Goal: Transaction & Acquisition: Purchase product/service

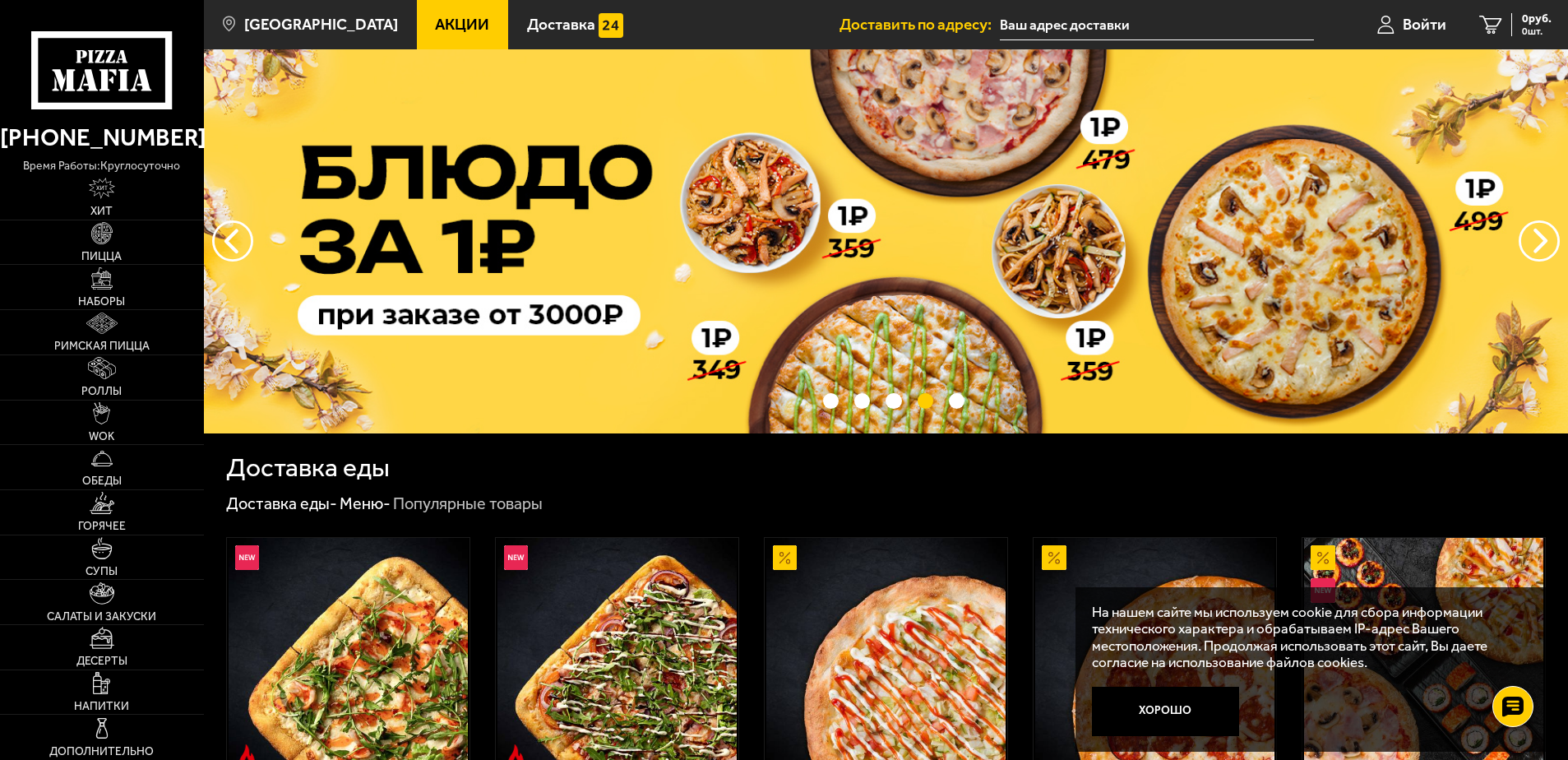
drag, startPoint x: 1108, startPoint y: 309, endPoint x: 1114, endPoint y: 212, distance: 97.2
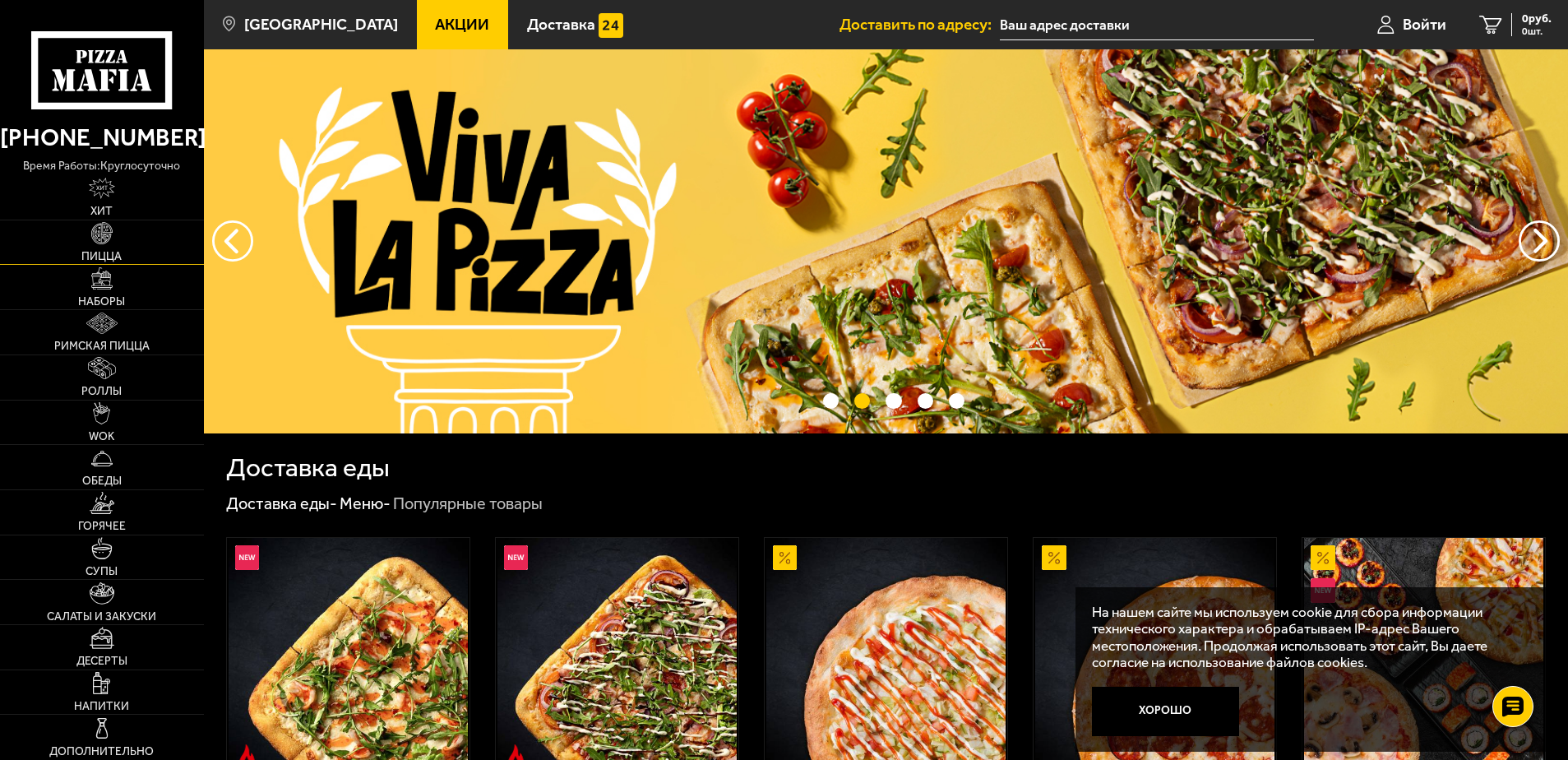
click at [83, 238] on link "Пицца" at bounding box center [102, 243] width 204 height 45
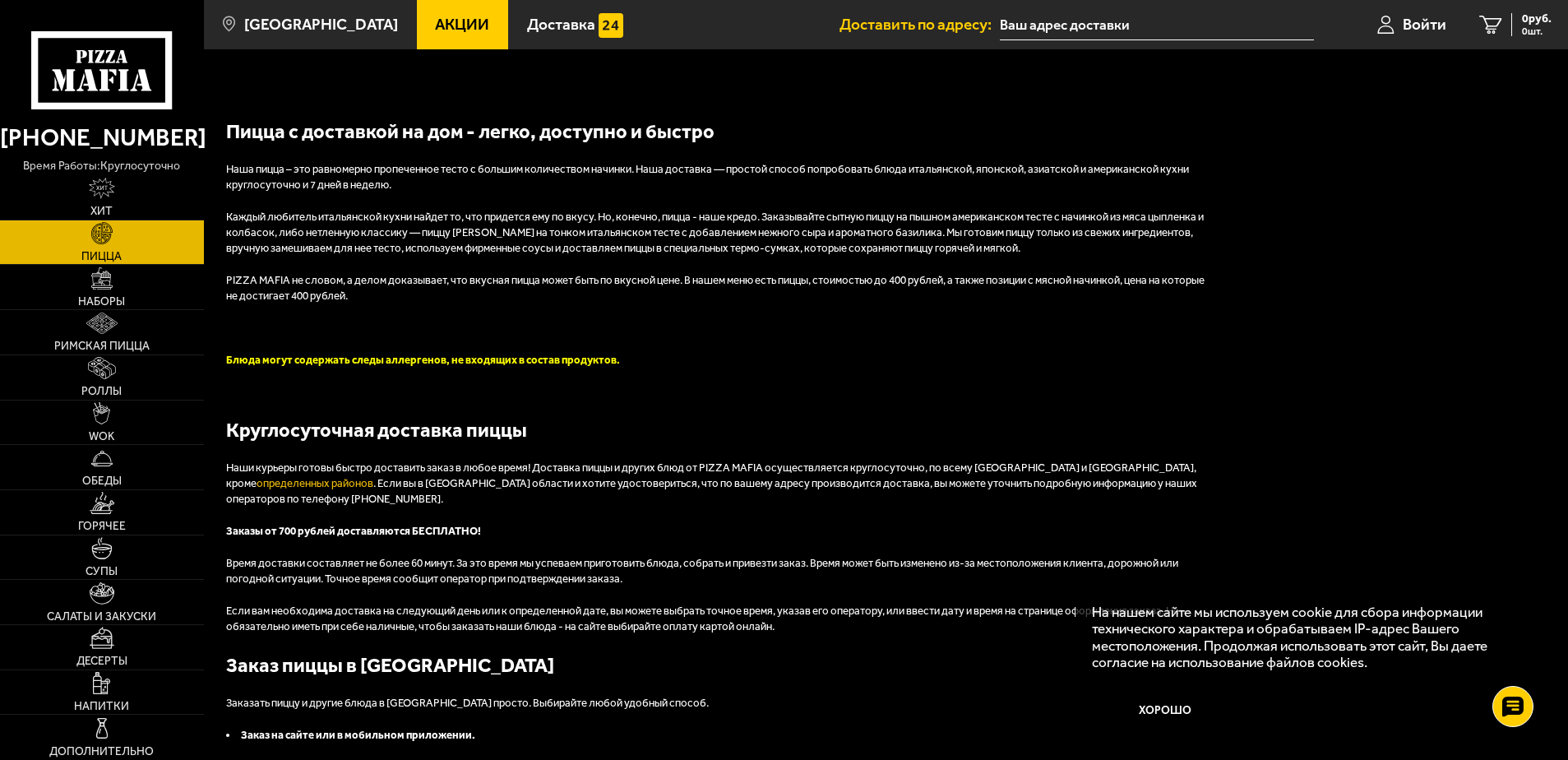
scroll to position [3851, 0]
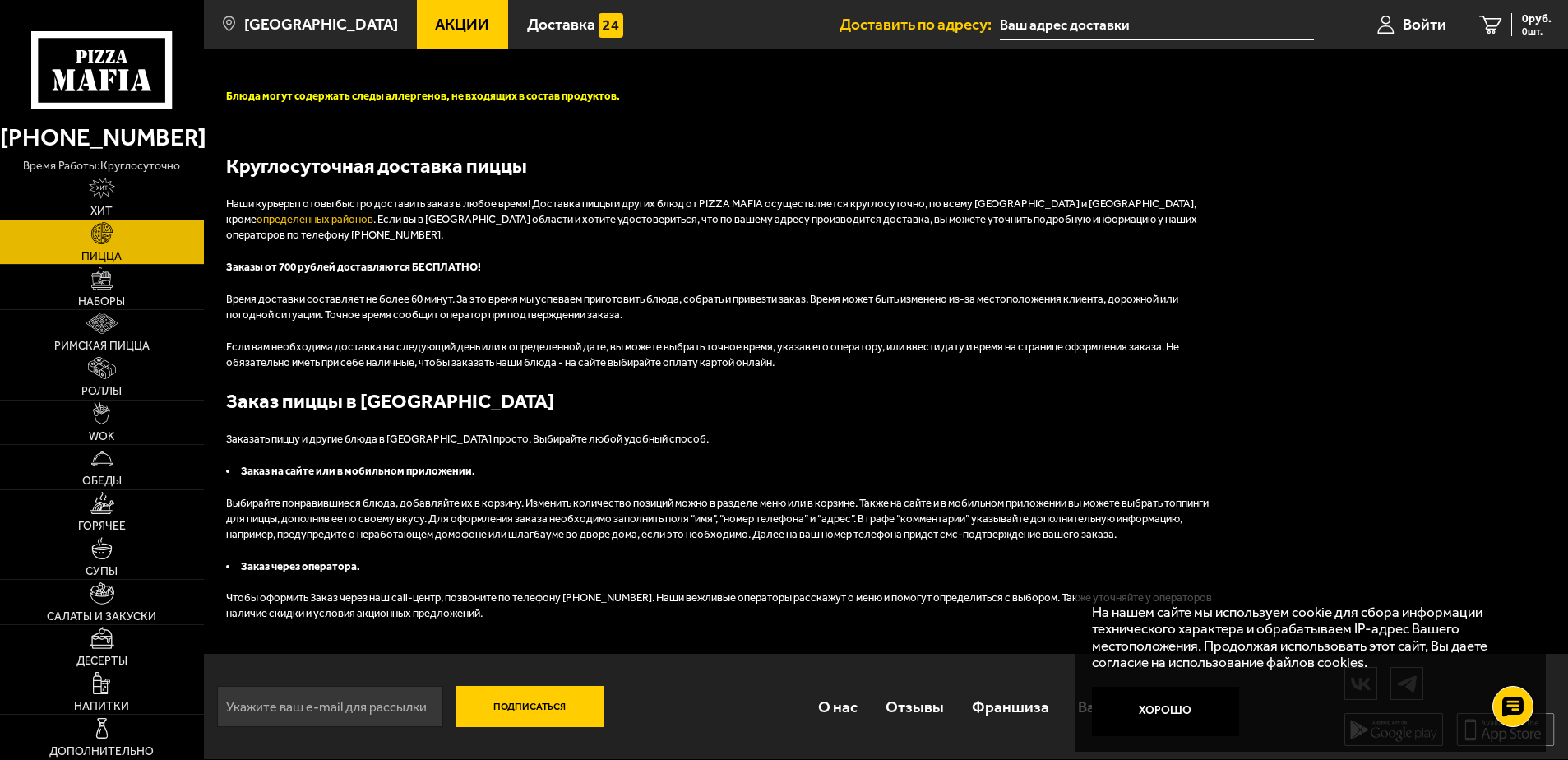
drag, startPoint x: 336, startPoint y: 361, endPoint x: 344, endPoint y: 413, distance: 52.6
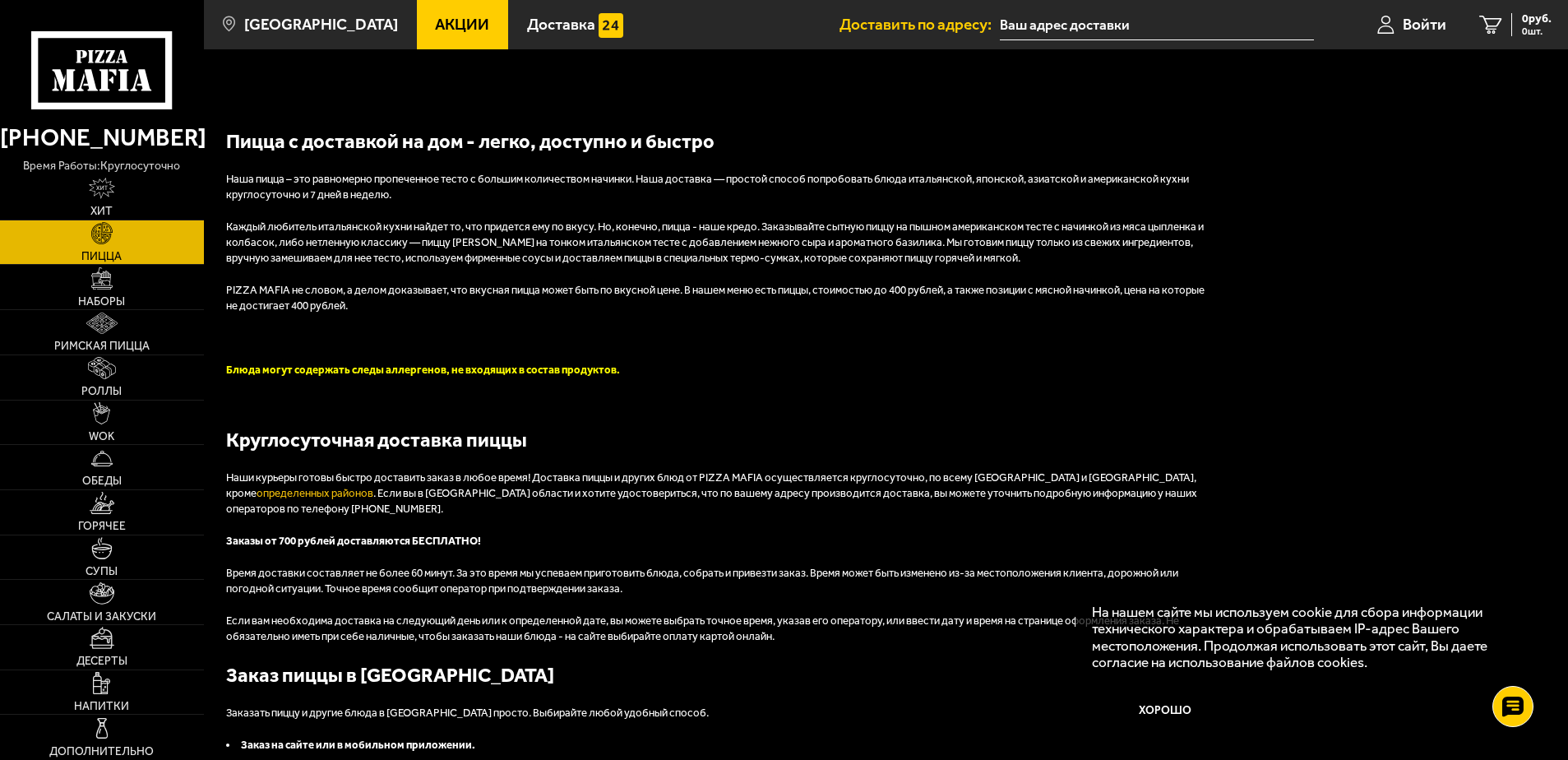
drag, startPoint x: 344, startPoint y: 413, endPoint x: 336, endPoint y: 310, distance: 103.3
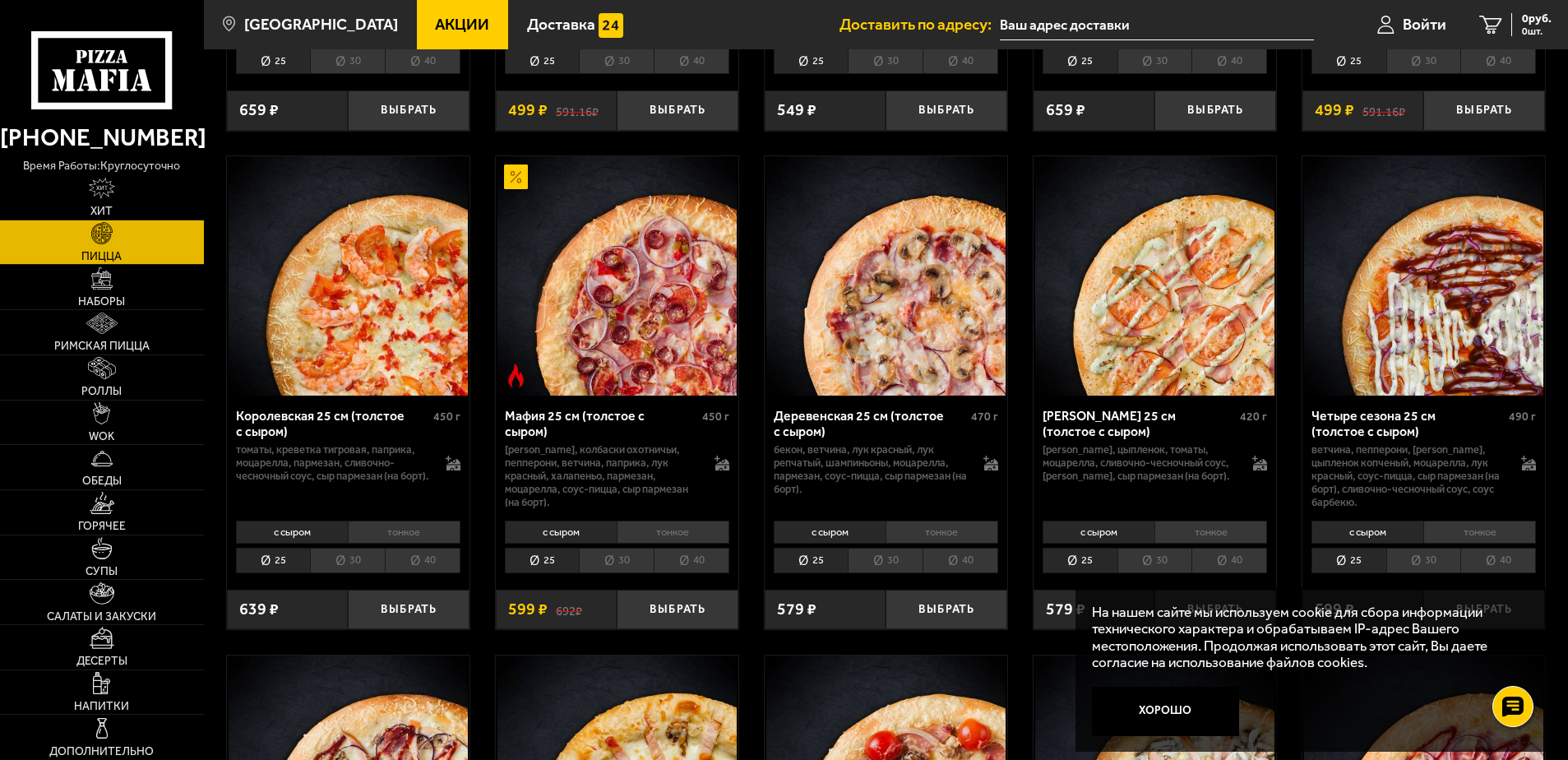
scroll to position [2103, 0]
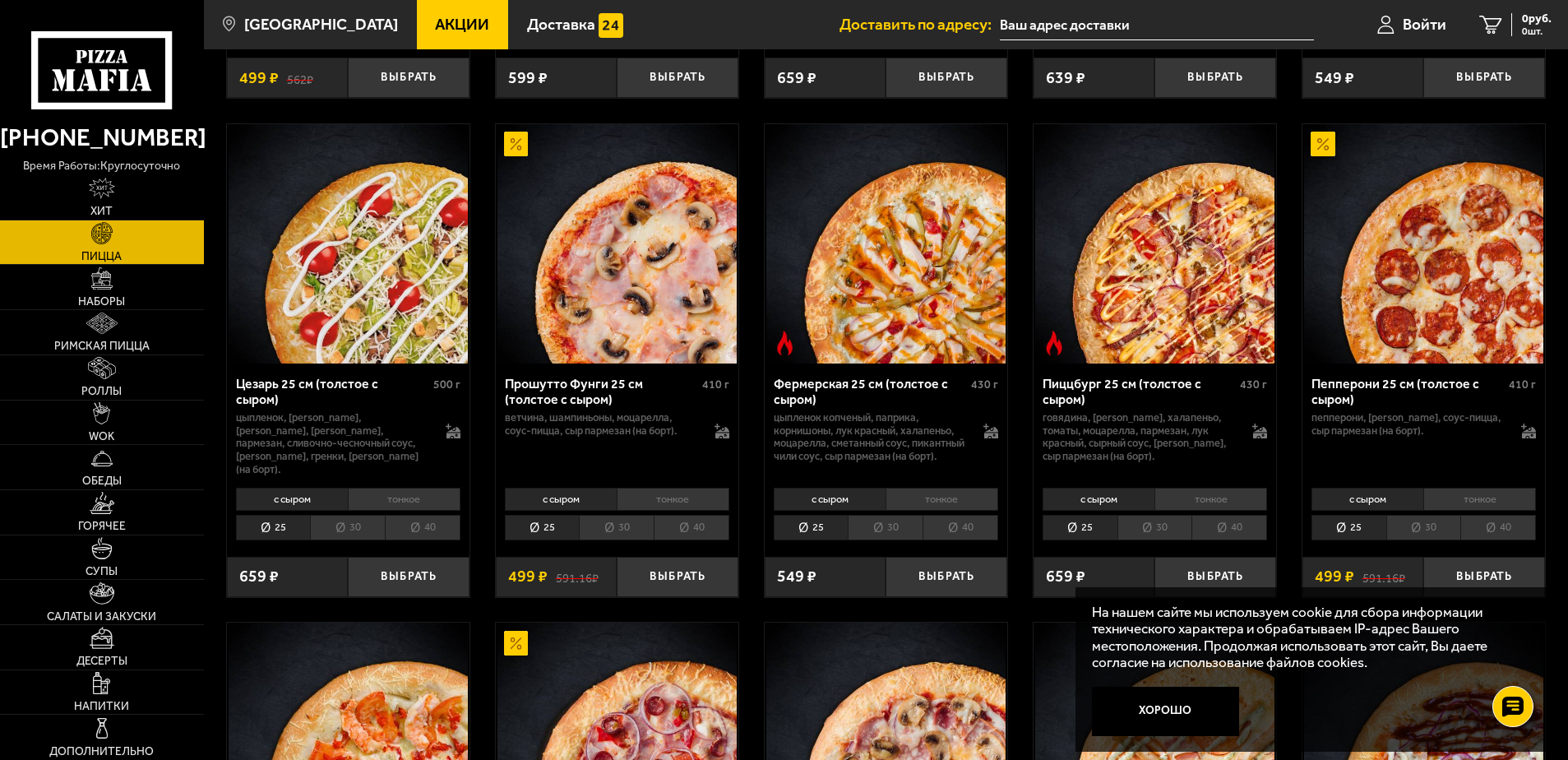
drag, startPoint x: 494, startPoint y: 408, endPoint x: 498, endPoint y: 357, distance: 51.2
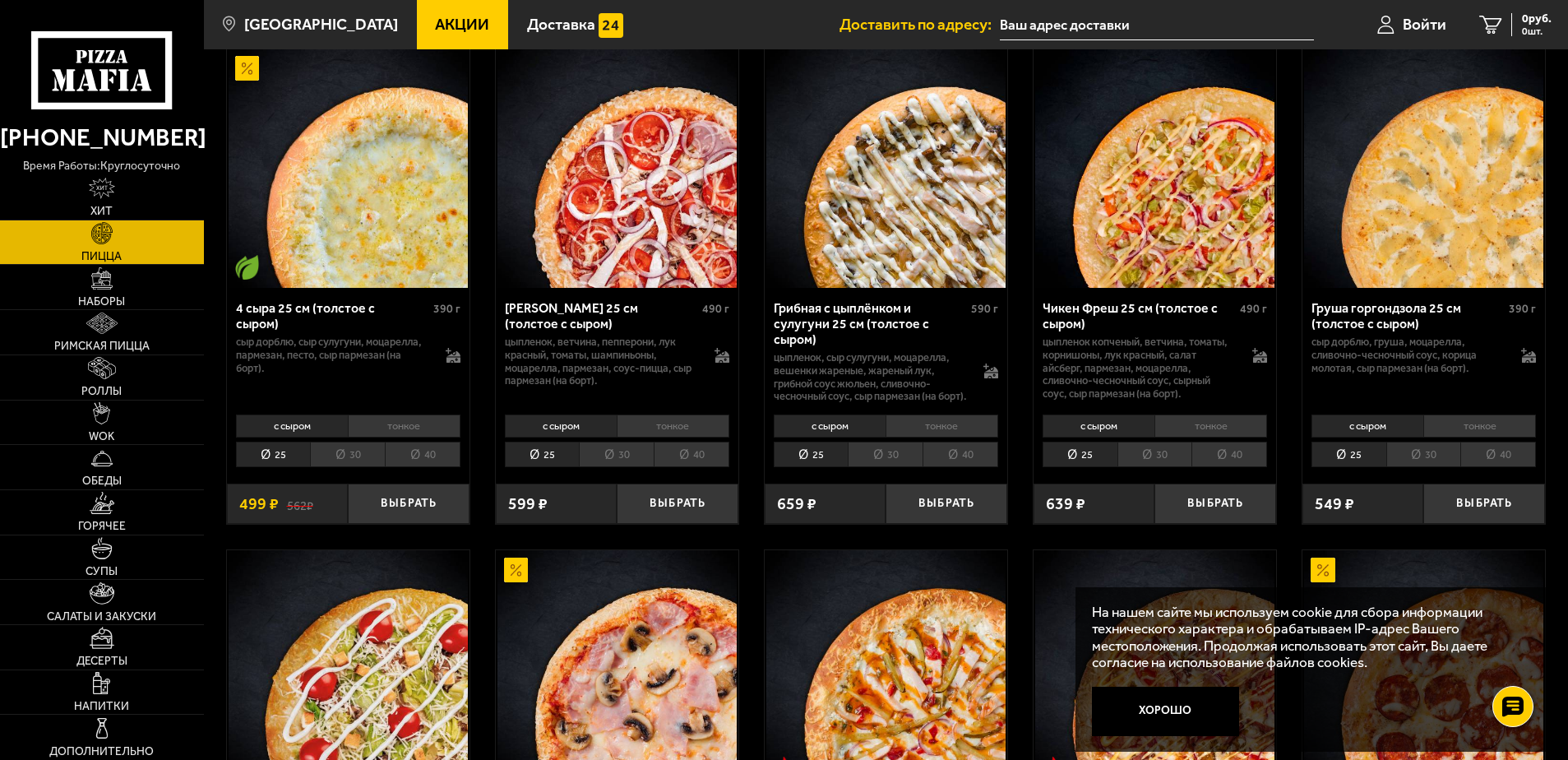
drag, startPoint x: 508, startPoint y: 444, endPoint x: 512, endPoint y: 333, distance: 111.1
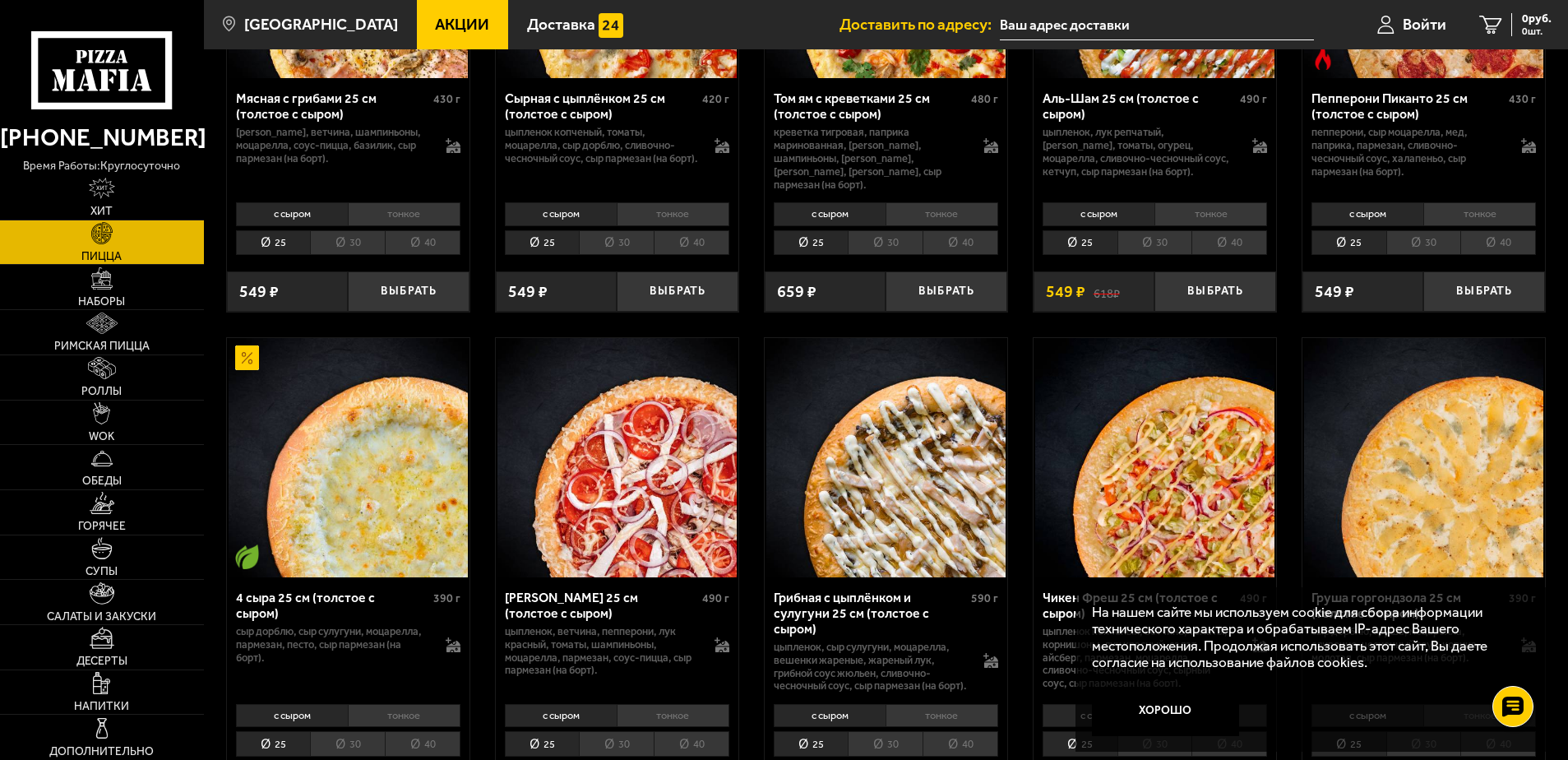
scroll to position [432, 0]
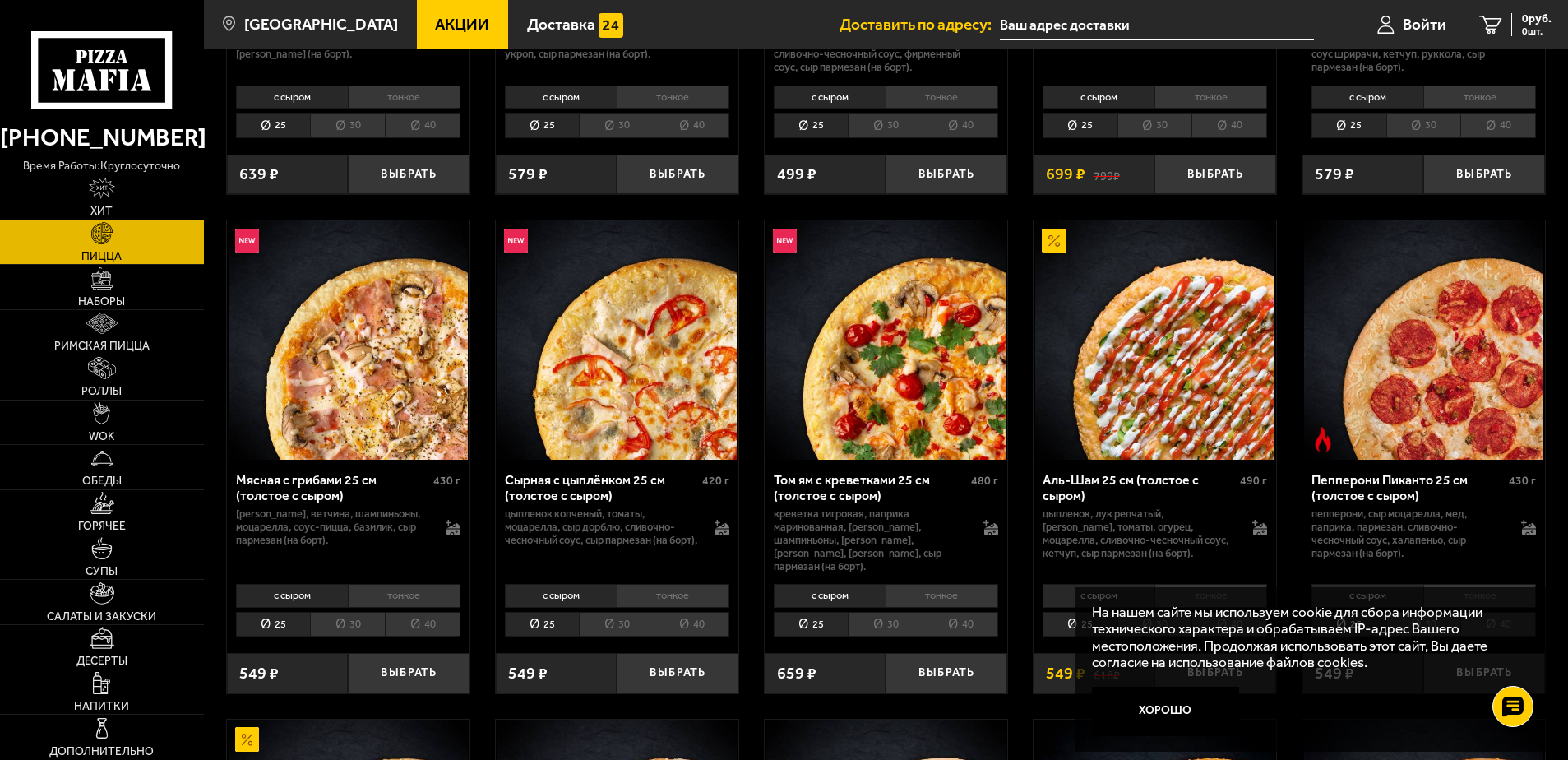
click at [380, 349] on img at bounding box center [348, 340] width 239 height 239
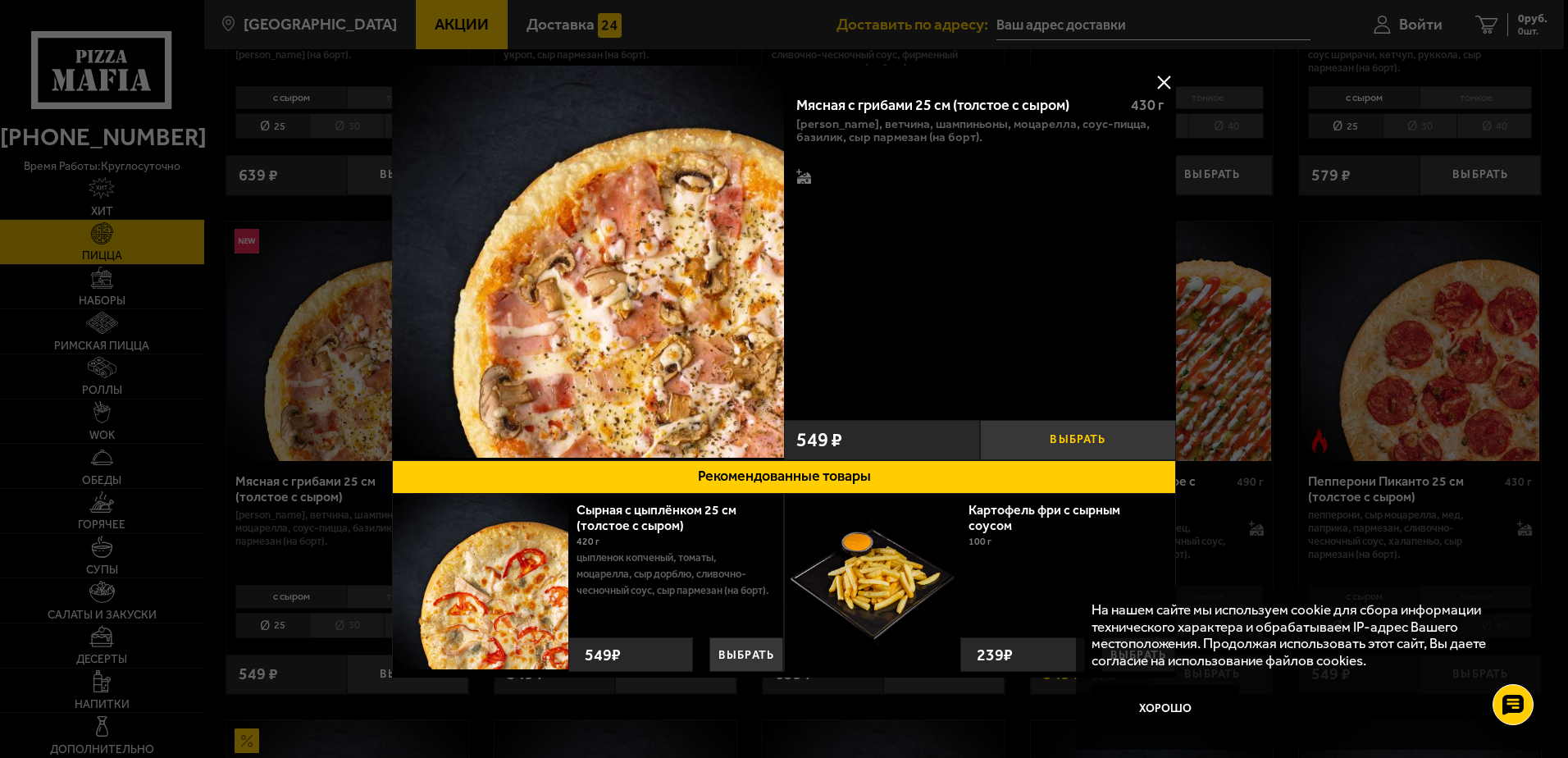
click at [1038, 429] on button "Выбрать" at bounding box center [1078, 439] width 196 height 40
click at [1159, 74] on button at bounding box center [1164, 82] width 25 height 25
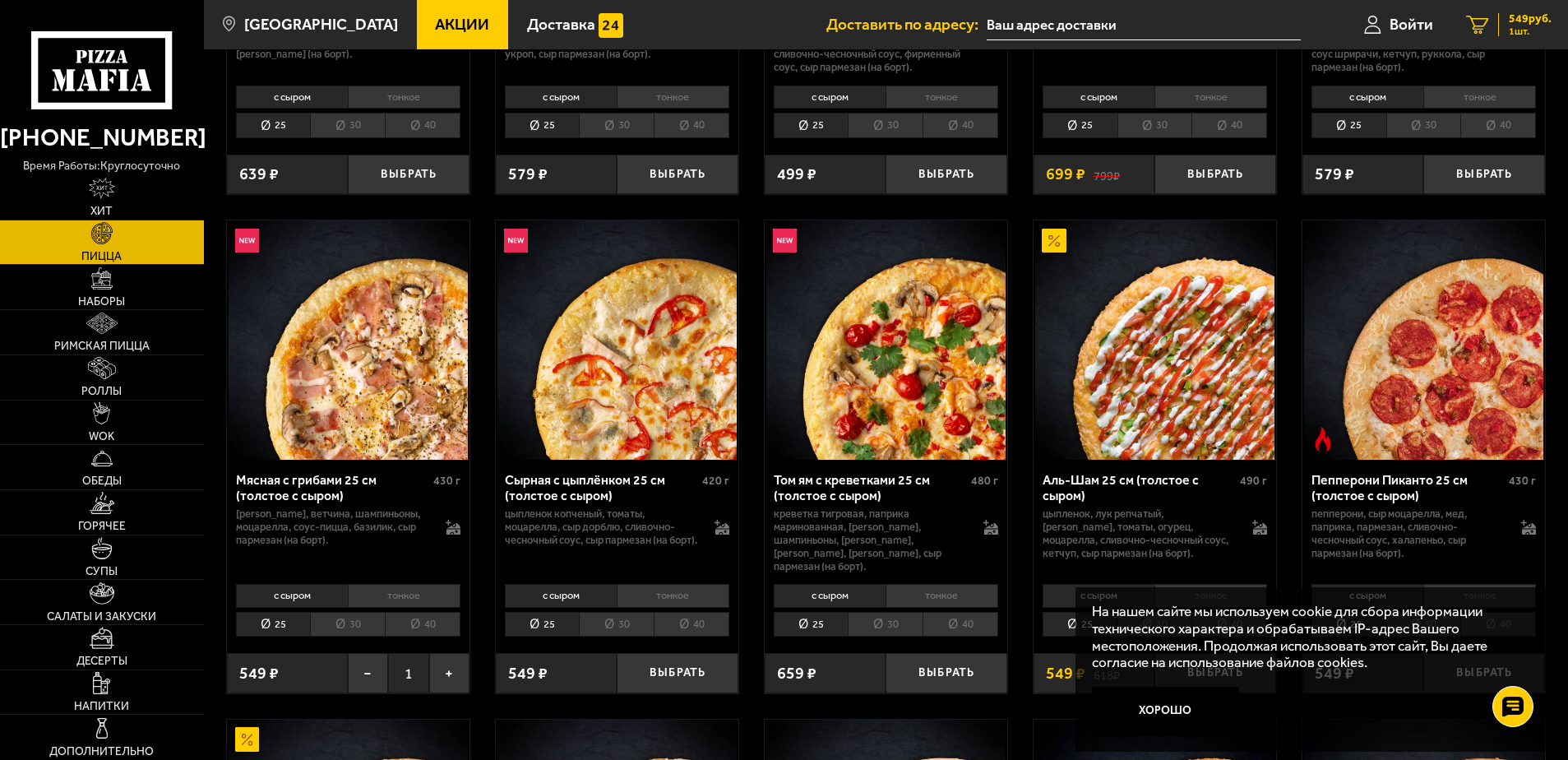
click at [1506, 21] on div "549 руб. 1 шт." at bounding box center [1525, 25] width 54 height 23
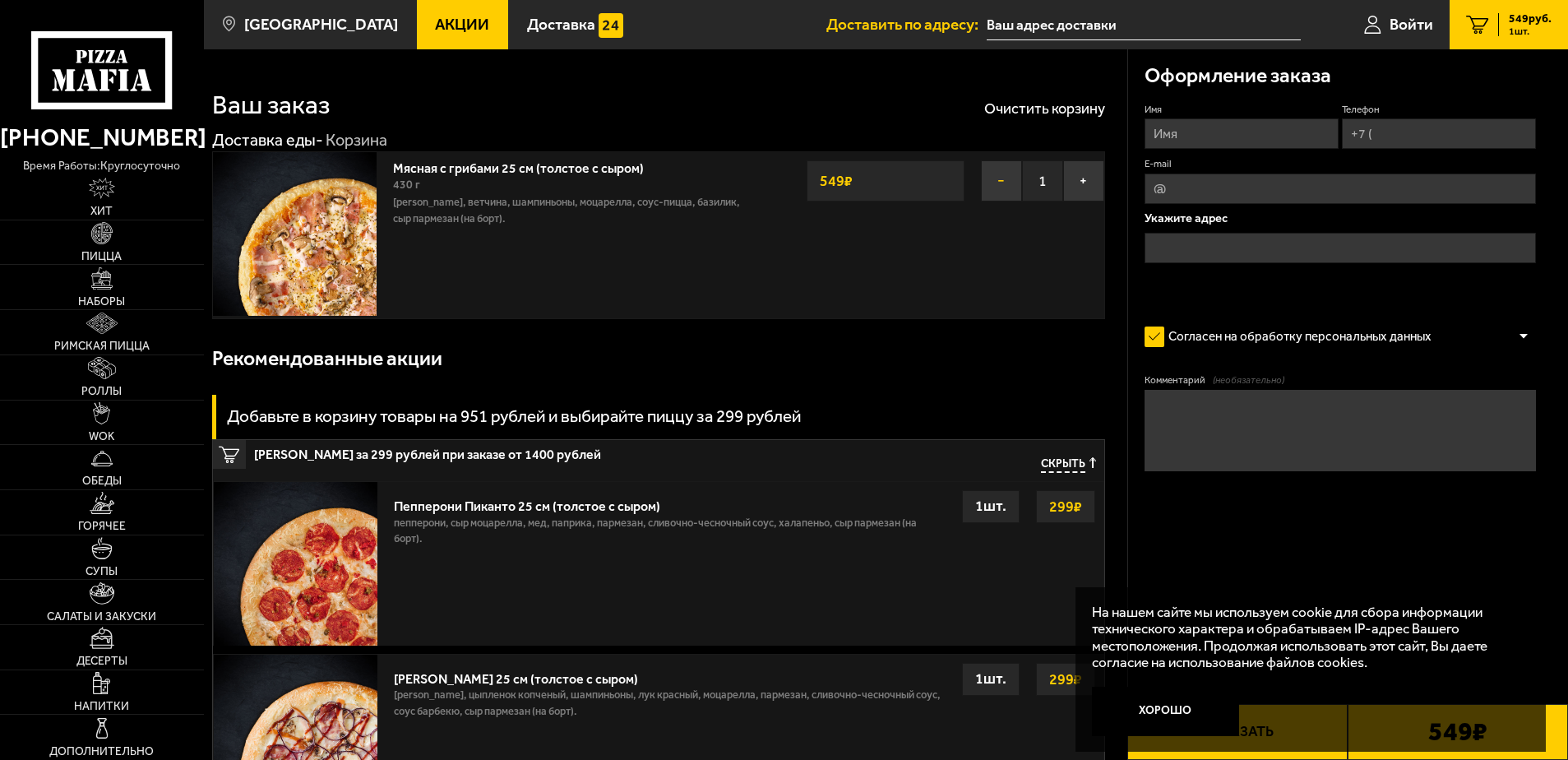
click at [994, 185] on button "−" at bounding box center [1002, 181] width 41 height 41
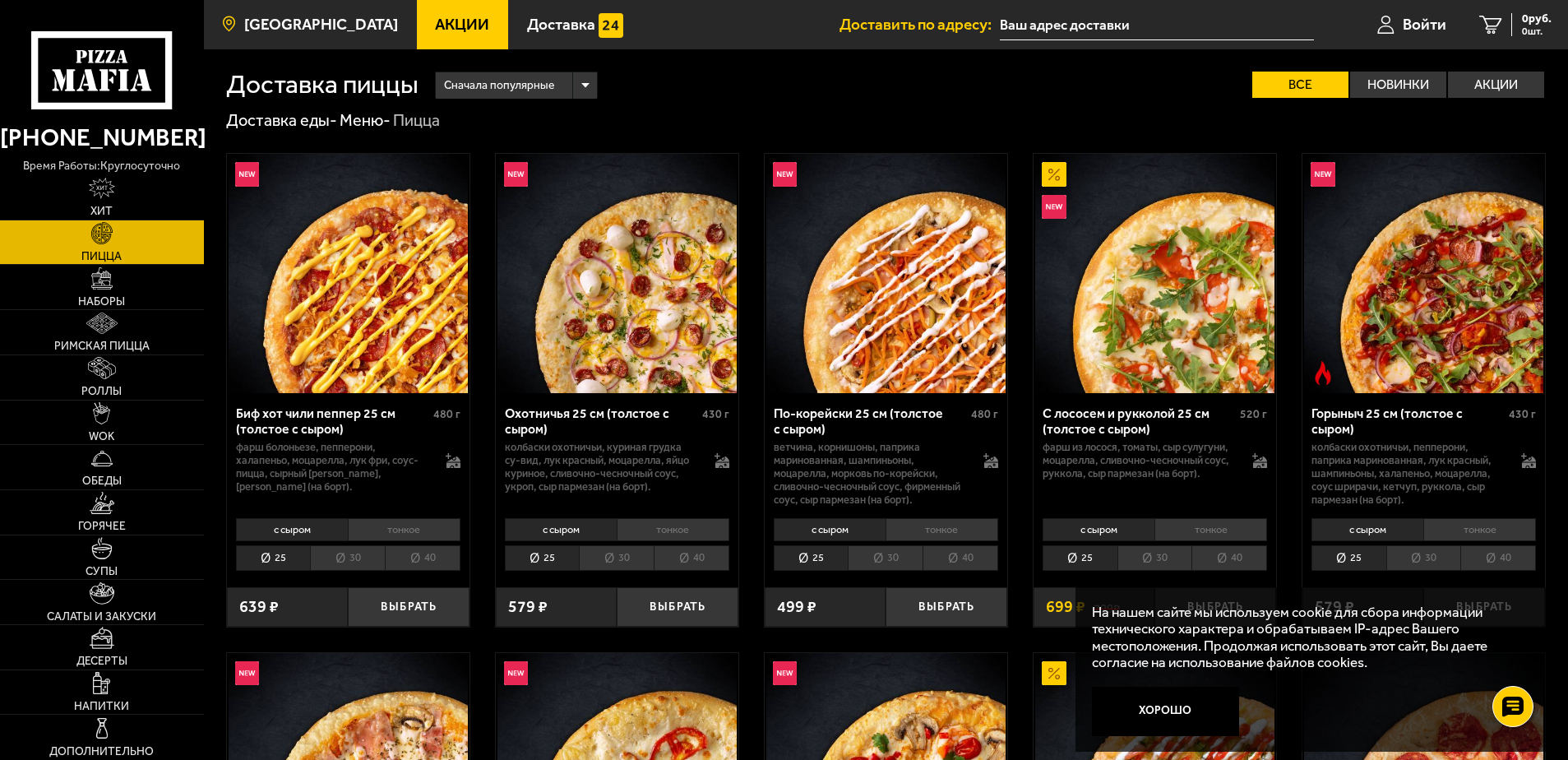
scroll to position [432, 0]
